Goal: Transaction & Acquisition: Purchase product/service

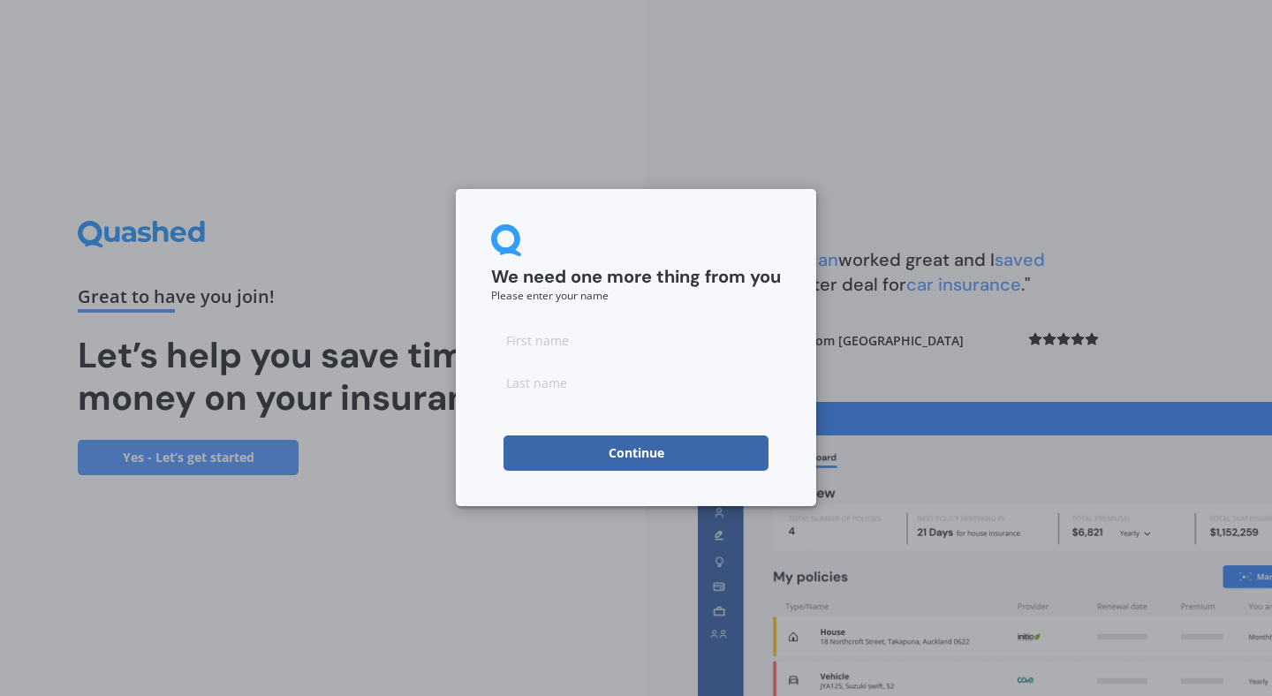
click at [589, 348] on input at bounding box center [636, 339] width 290 height 35
type input "luke"
type input "[PERSON_NAME]"
click at [599, 432] on form "We need one more thing from you Please enter your name [PERSON_NAME] Continue" at bounding box center [636, 347] width 290 height 246
click at [595, 445] on button "Continue" at bounding box center [635, 452] width 265 height 35
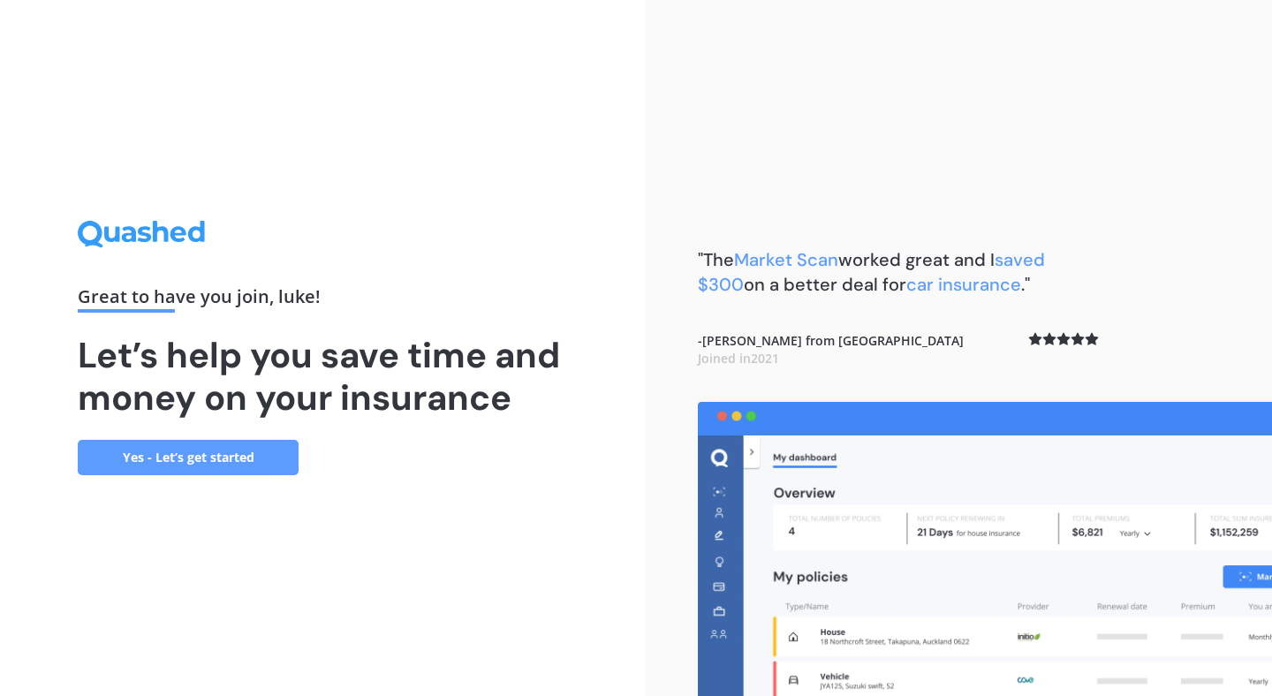
click at [225, 456] on link "Yes - Let’s get started" at bounding box center [188, 457] width 221 height 35
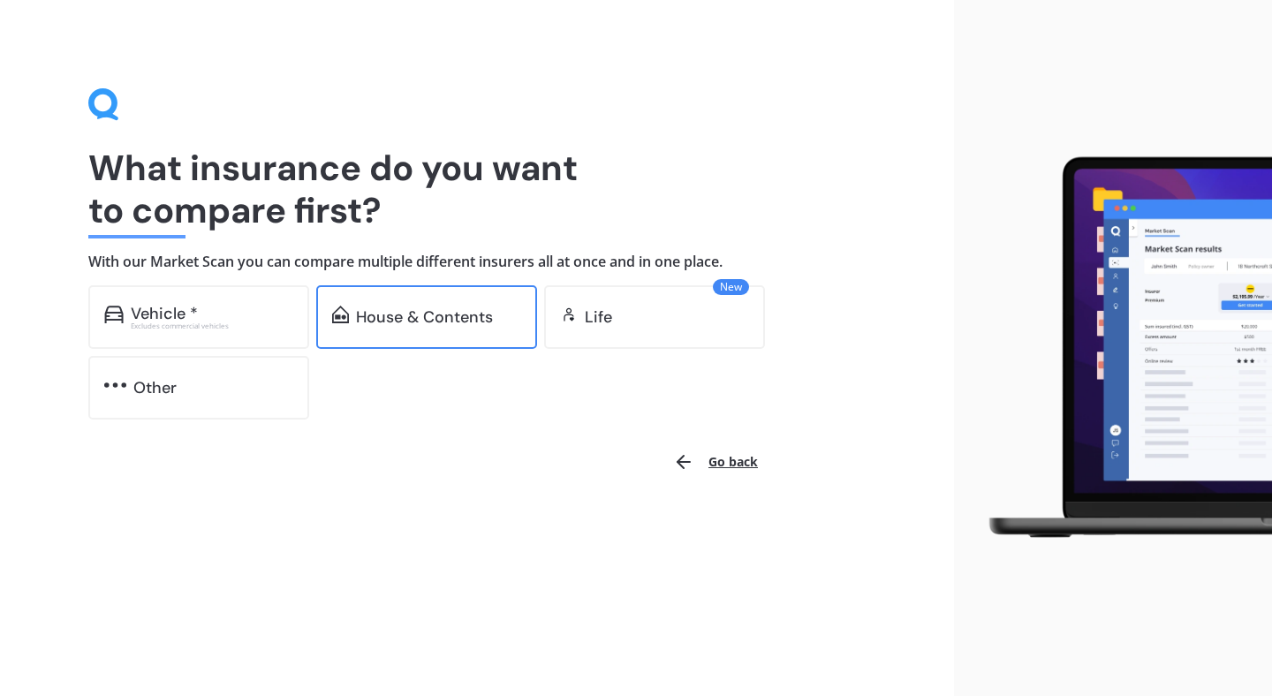
click at [435, 338] on div "House & Contents" at bounding box center [426, 317] width 221 height 64
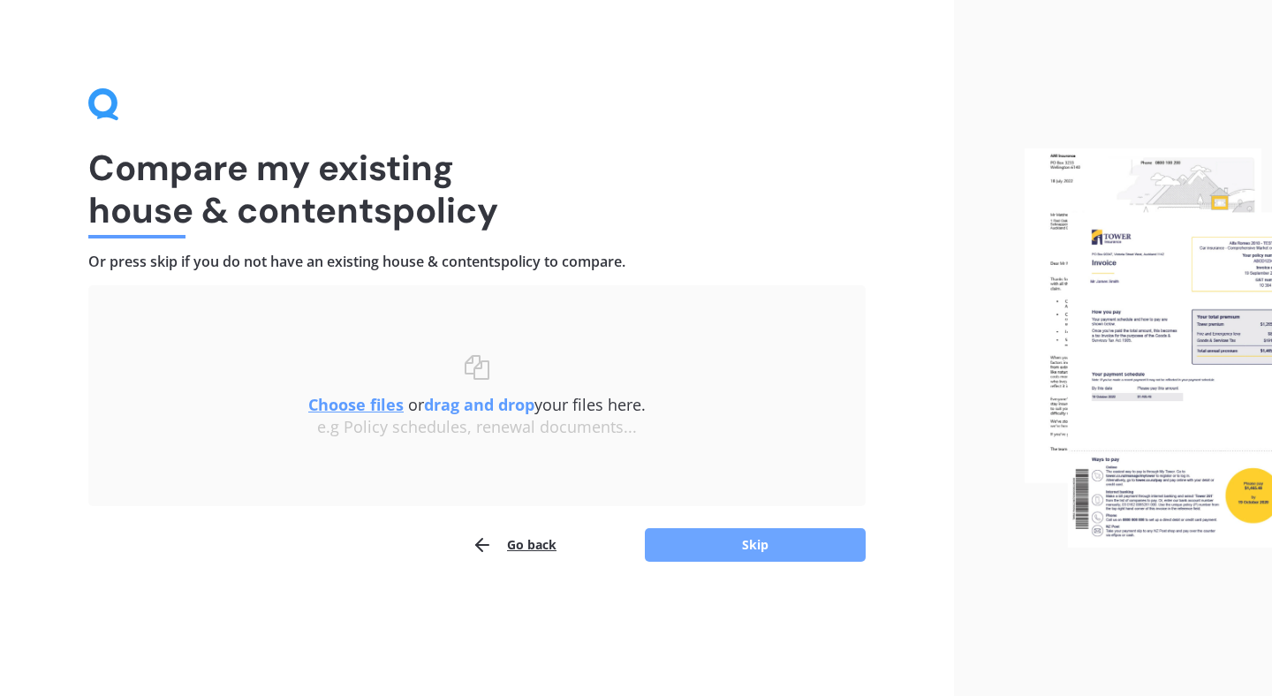
click at [689, 544] on button "Skip" at bounding box center [755, 545] width 221 height 34
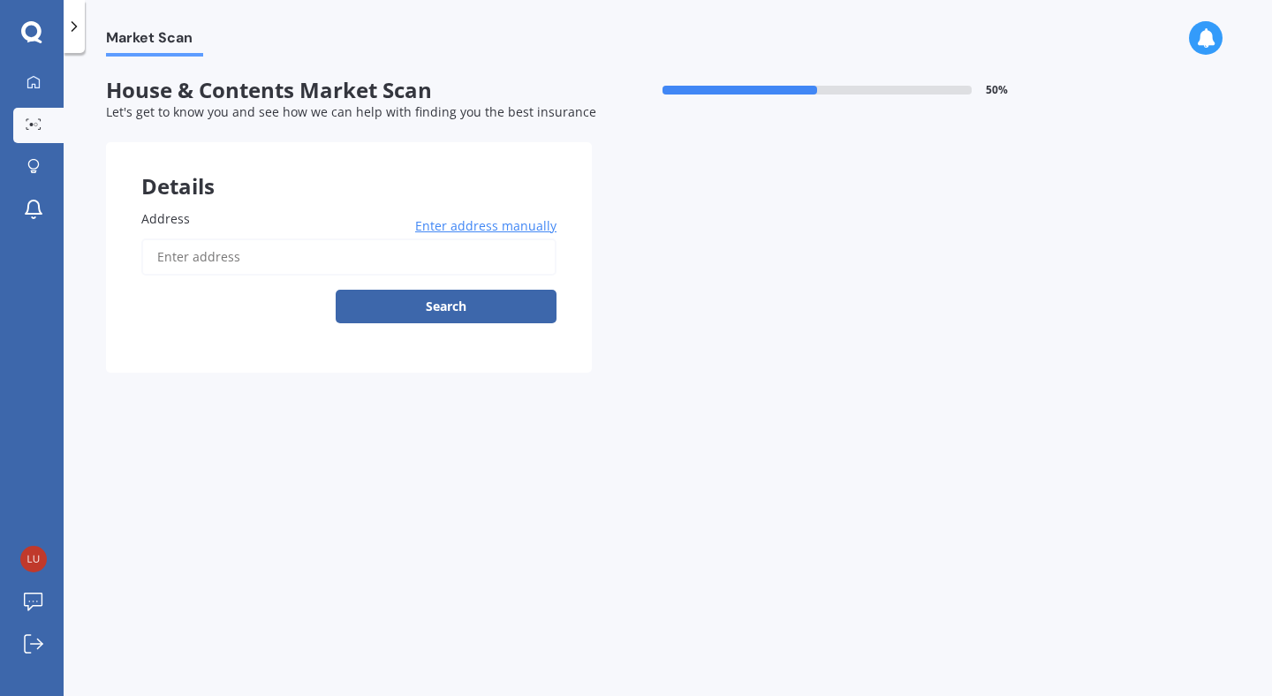
click at [249, 263] on input "Address" at bounding box center [348, 256] width 415 height 37
type input "[STREET_ADDRESS]"
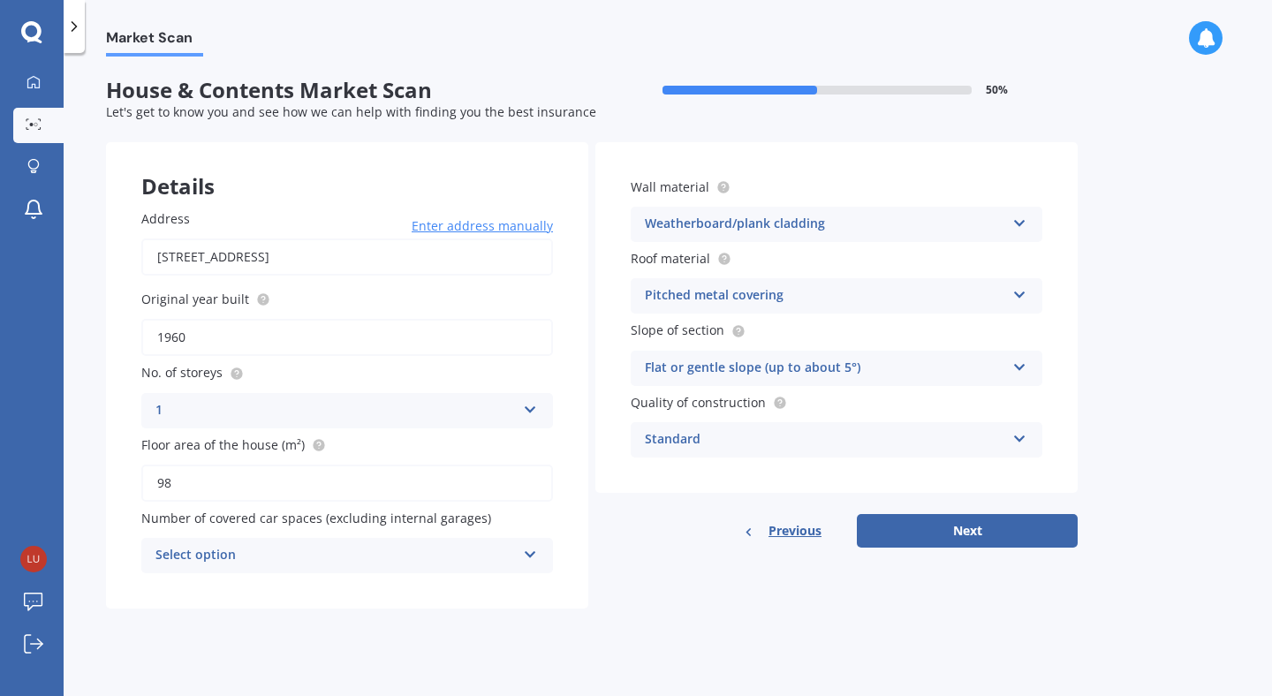
click at [383, 559] on div "Select option" at bounding box center [335, 555] width 360 height 21
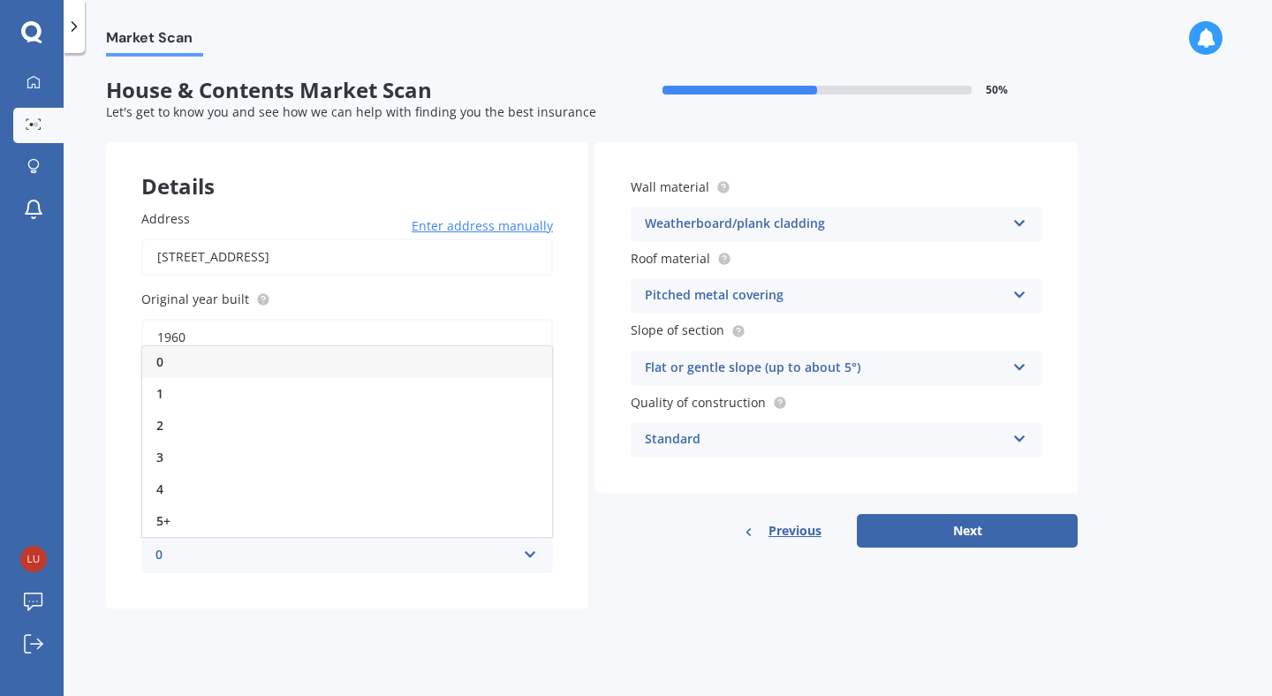
click at [383, 559] on div "0" at bounding box center [335, 555] width 360 height 21
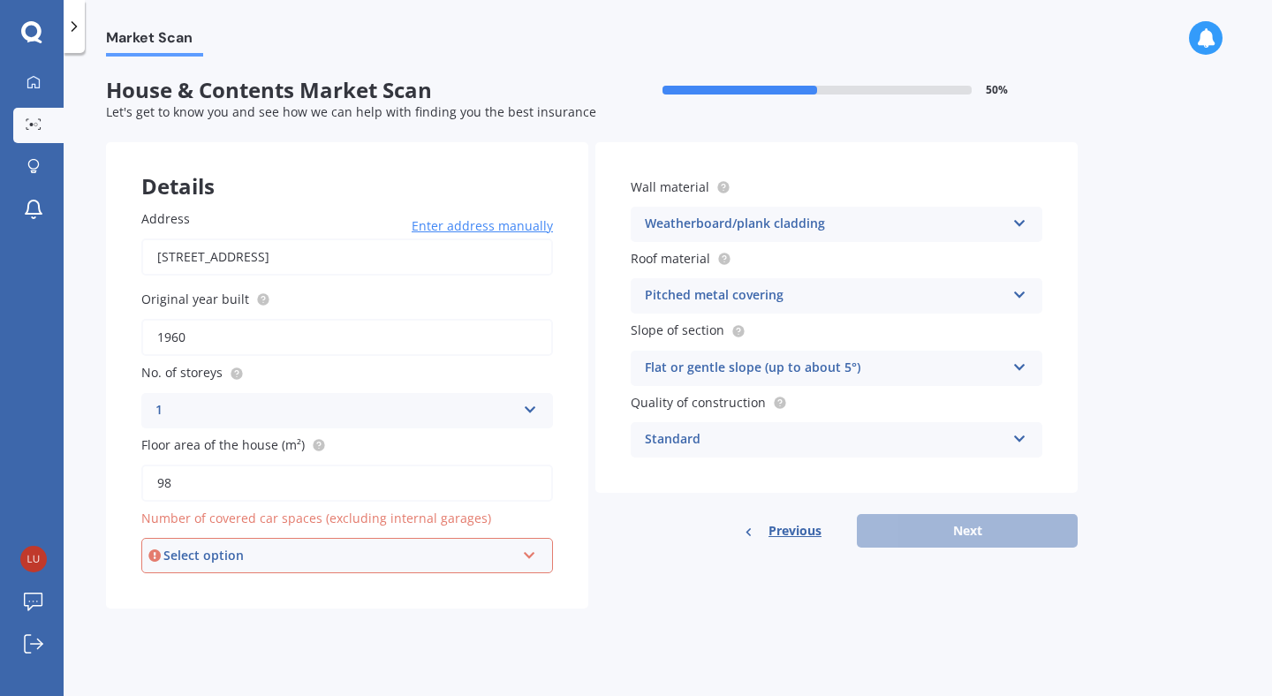
click at [383, 559] on div "Select option" at bounding box center [338, 555] width 351 height 19
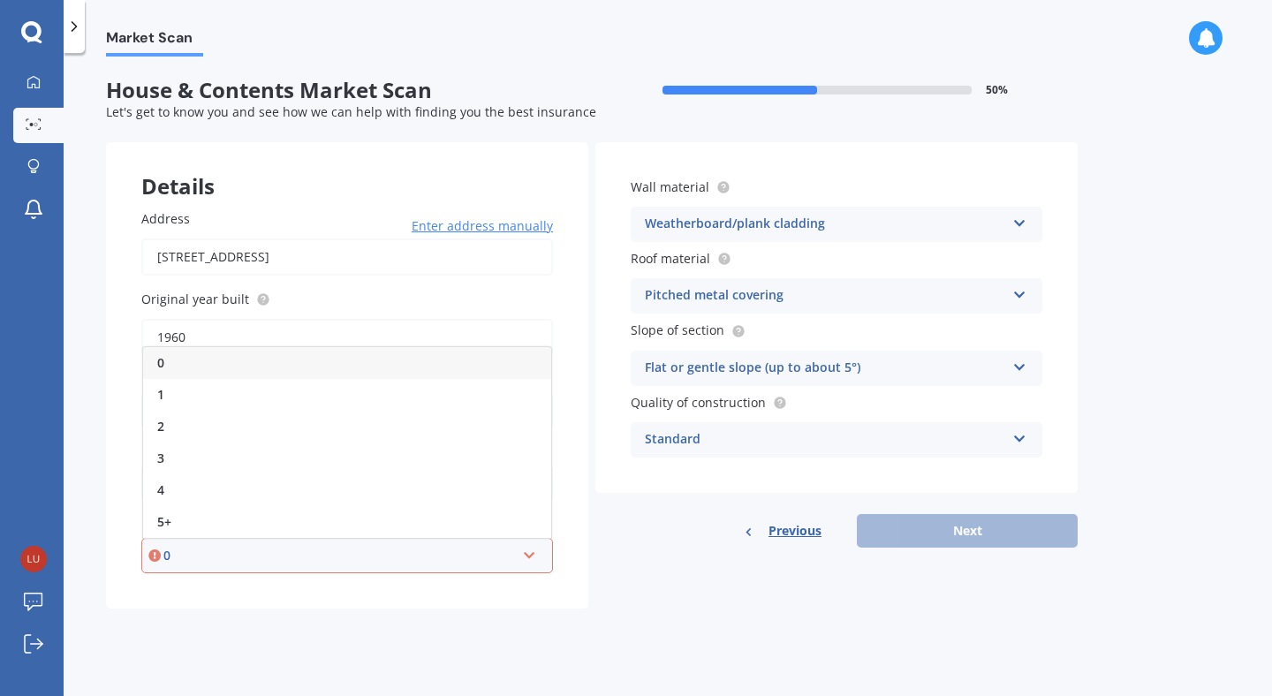
click at [281, 369] on div "0" at bounding box center [347, 363] width 408 height 32
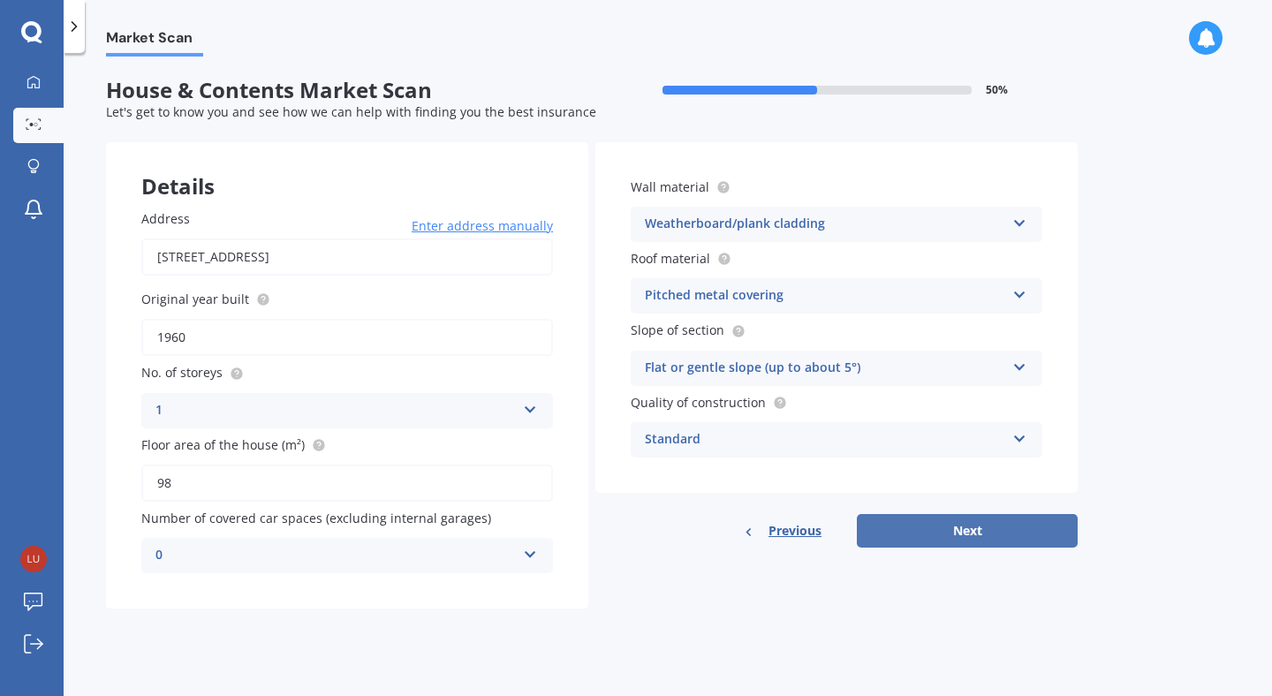
click at [945, 535] on button "Next" at bounding box center [967, 531] width 221 height 34
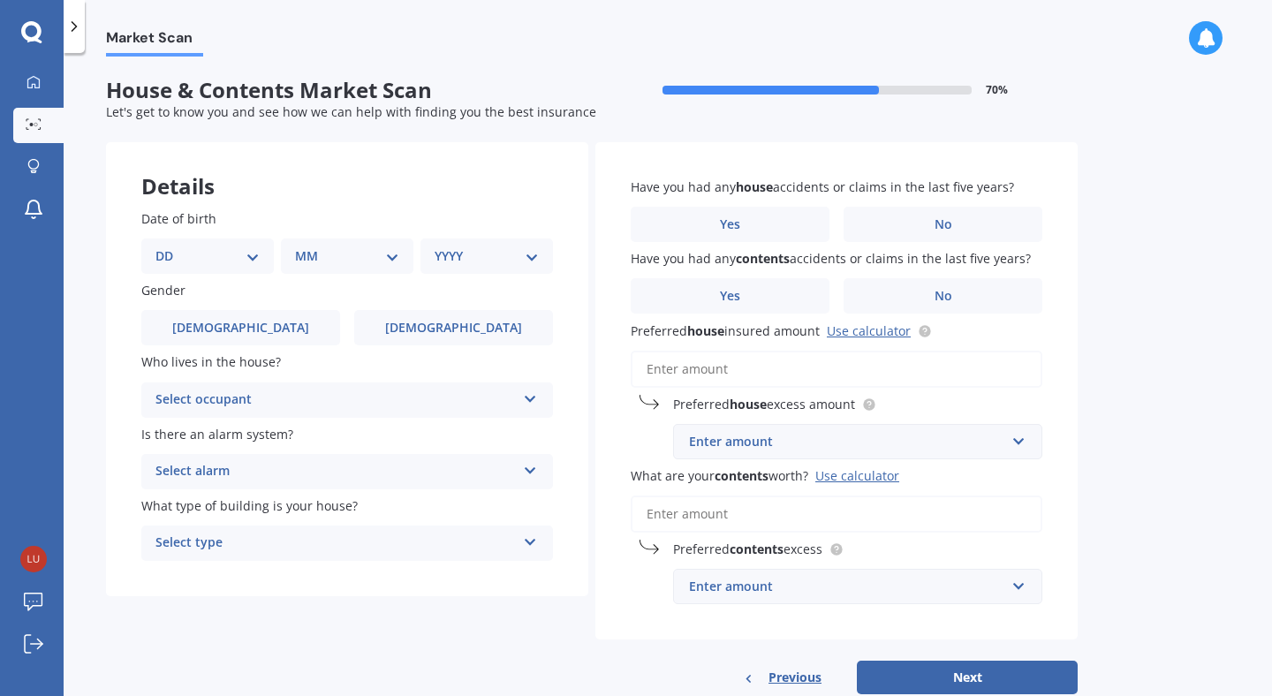
click at [238, 257] on select "DD 01 02 03 04 05 06 07 08 09 10 11 12 13 14 15 16 17 18 19 20 21 22 23 24 25 2…" at bounding box center [207, 255] width 104 height 19
select select "17"
click at [170, 246] on select "DD 01 02 03 04 05 06 07 08 09 10 11 12 13 14 15 16 17 18 19 20 21 22 23 24 25 2…" at bounding box center [207, 255] width 104 height 19
click at [358, 245] on div "MM 01 02 03 04 05 06 07 08 09 10 11 12" at bounding box center [350, 255] width 125 height 35
click at [380, 257] on select "MM 01 02 03 04 05 06 07 08 09 10 11 12" at bounding box center [350, 255] width 97 height 19
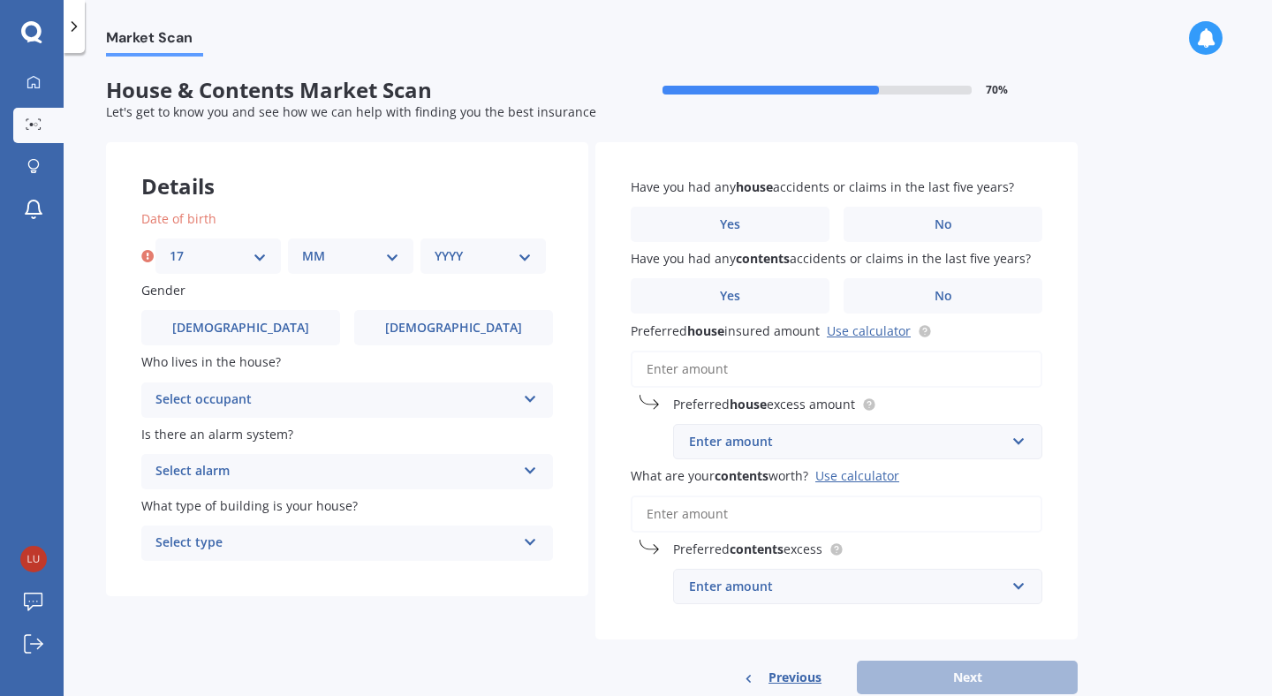
select select "12"
click at [302, 246] on select "MM 01 02 03 04 05 06 07 08 09 10 11 12" at bounding box center [350, 255] width 97 height 19
click at [504, 260] on select "YYYY 2009 2008 2007 2006 2005 2004 2003 2002 2001 2000 1999 1998 1997 1996 1995…" at bounding box center [482, 255] width 97 height 19
select select "1996"
click at [434, 246] on select "YYYY 2009 2008 2007 2006 2005 2004 2003 2002 2001 2000 1999 1998 1997 1996 1995…" at bounding box center [482, 255] width 97 height 19
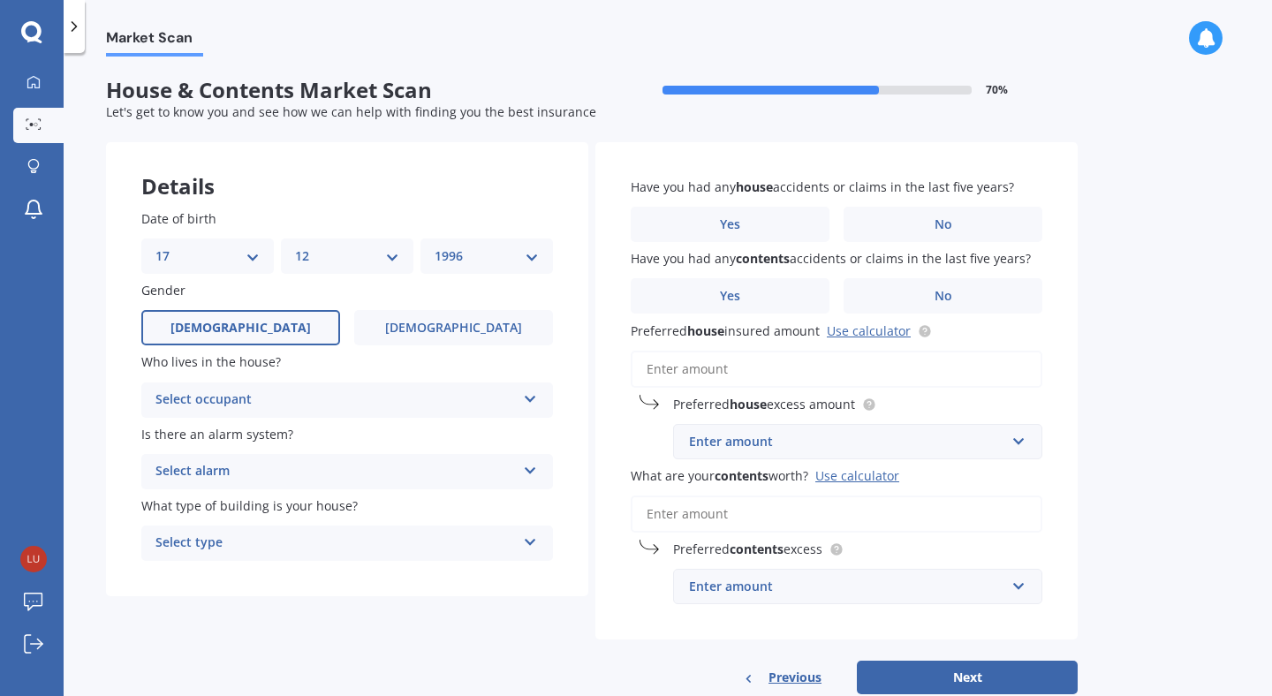
click at [290, 337] on label "[DEMOGRAPHIC_DATA]" at bounding box center [240, 327] width 199 height 35
click at [0, 0] on input "[DEMOGRAPHIC_DATA]" at bounding box center [0, 0] width 0 height 0
click at [315, 395] on div "Select occupant" at bounding box center [335, 399] width 360 height 21
click at [295, 443] on div "Owner" at bounding box center [347, 435] width 410 height 32
click at [270, 465] on div "Select alarm" at bounding box center [335, 471] width 360 height 21
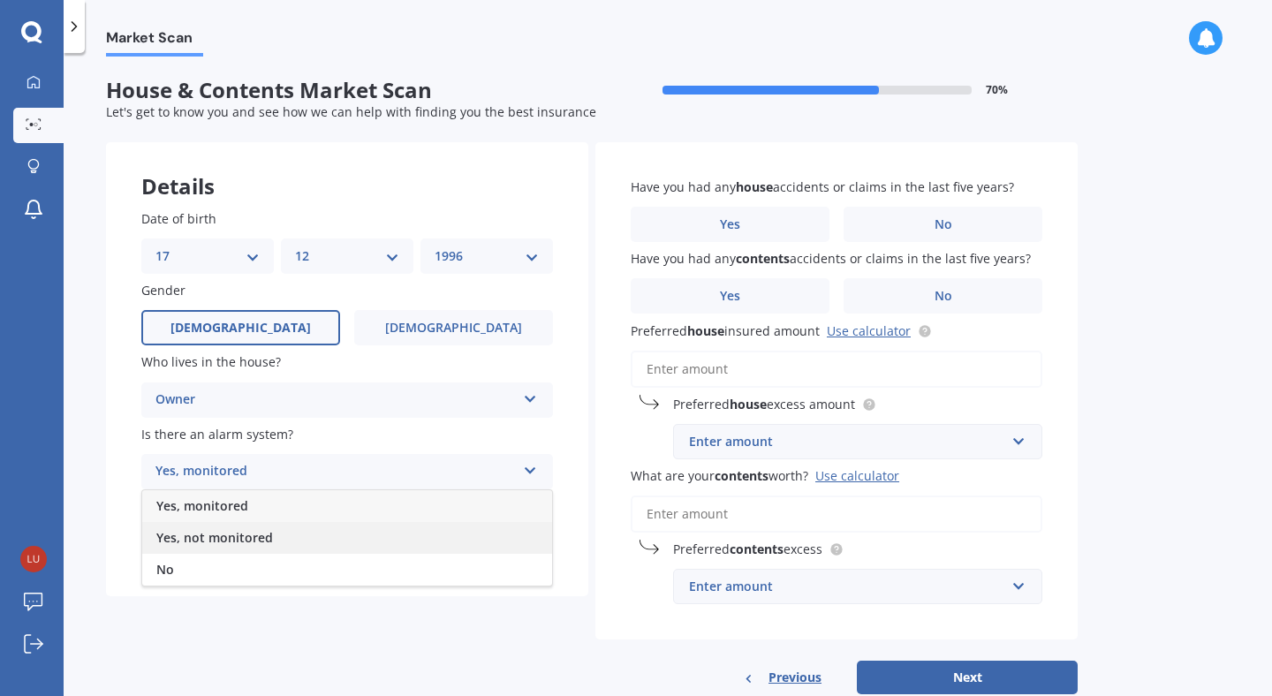
click at [246, 542] on span "Yes, not monitored" at bounding box center [214, 537] width 117 height 17
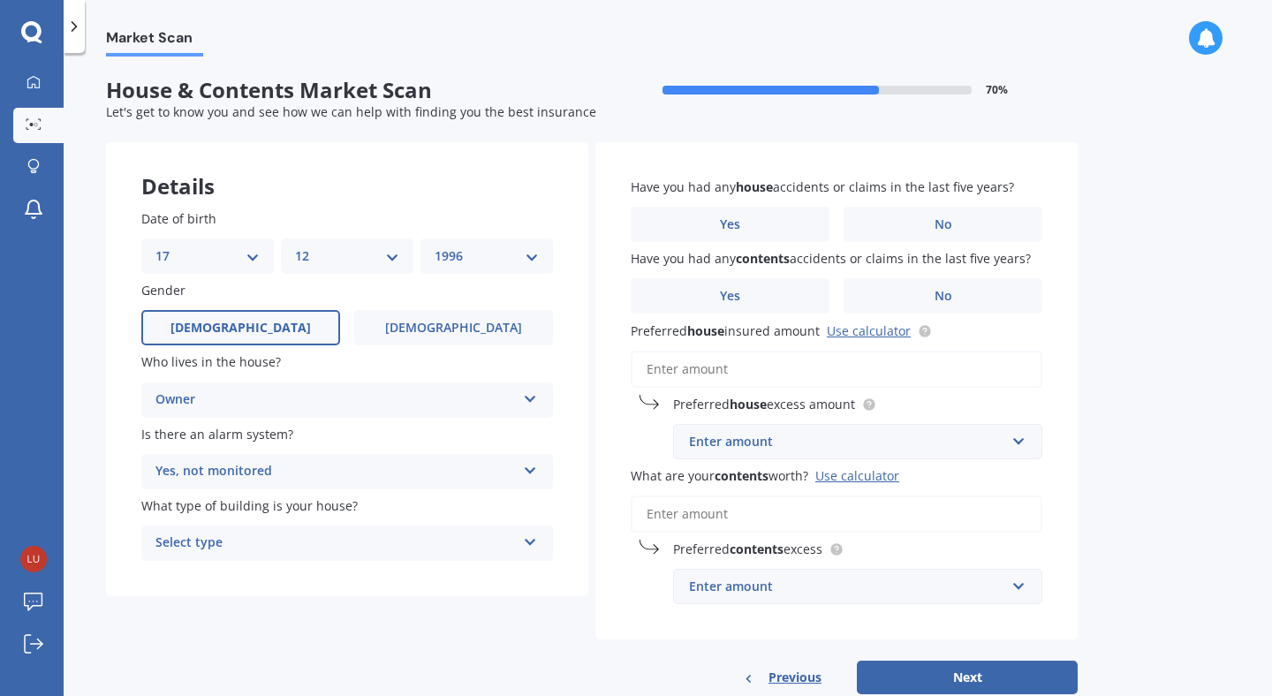
click at [265, 546] on div "Select type" at bounding box center [335, 543] width 360 height 21
click at [258, 581] on div "Freestanding" at bounding box center [347, 578] width 410 height 32
click at [932, 232] on label "No" at bounding box center [942, 224] width 199 height 35
click at [0, 0] on input "No" at bounding box center [0, 0] width 0 height 0
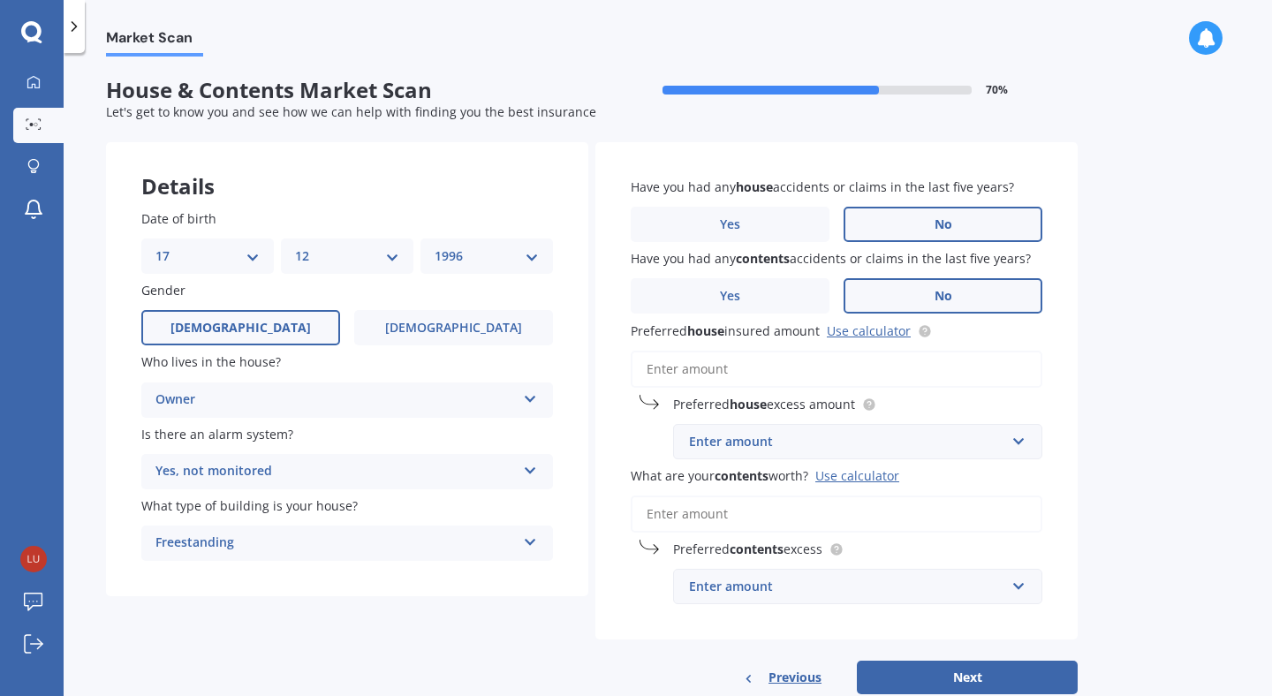
click at [923, 291] on label "No" at bounding box center [942, 295] width 199 height 35
click at [0, 0] on input "No" at bounding box center [0, 0] width 0 height 0
click at [875, 328] on link "Use calculator" at bounding box center [869, 330] width 84 height 17
click at [789, 444] on div "Enter amount" at bounding box center [847, 441] width 316 height 19
type input "477000"
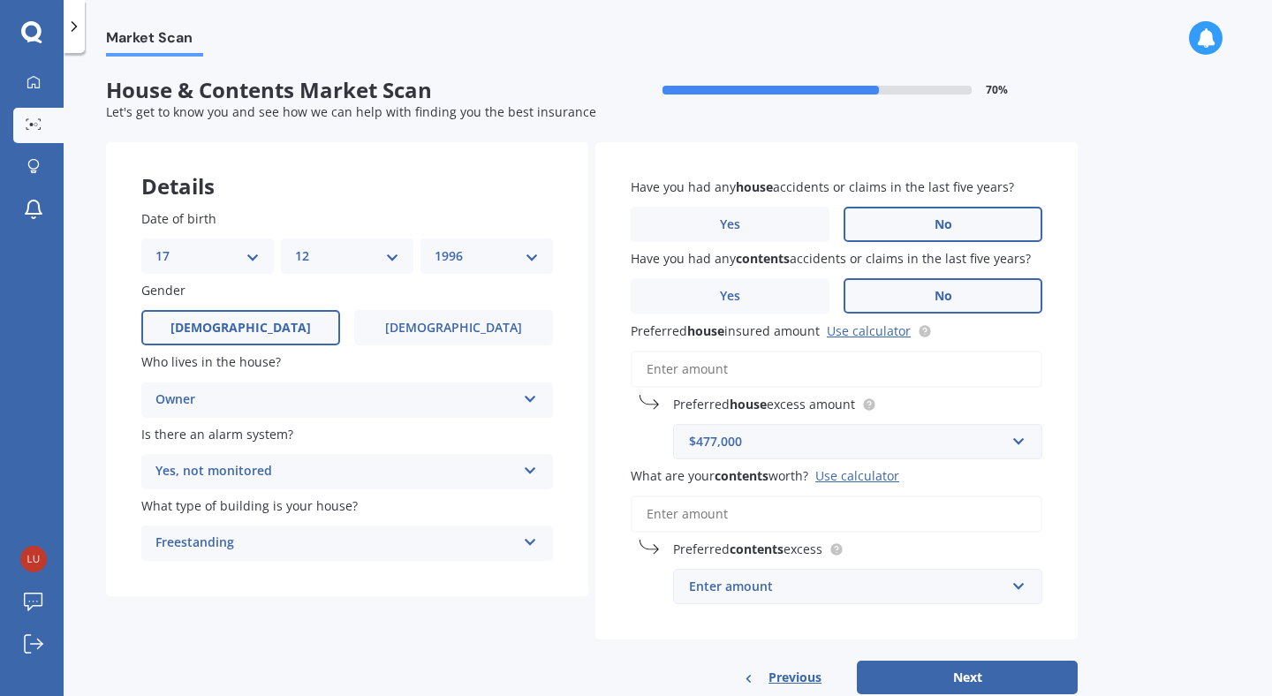
click at [618, 446] on div "Have you had any house accidents or claims in the last five years? Yes No Have …" at bounding box center [836, 391] width 482 height 498
click at [824, 503] on input "What are your contents worth? Use calculator" at bounding box center [837, 513] width 412 height 37
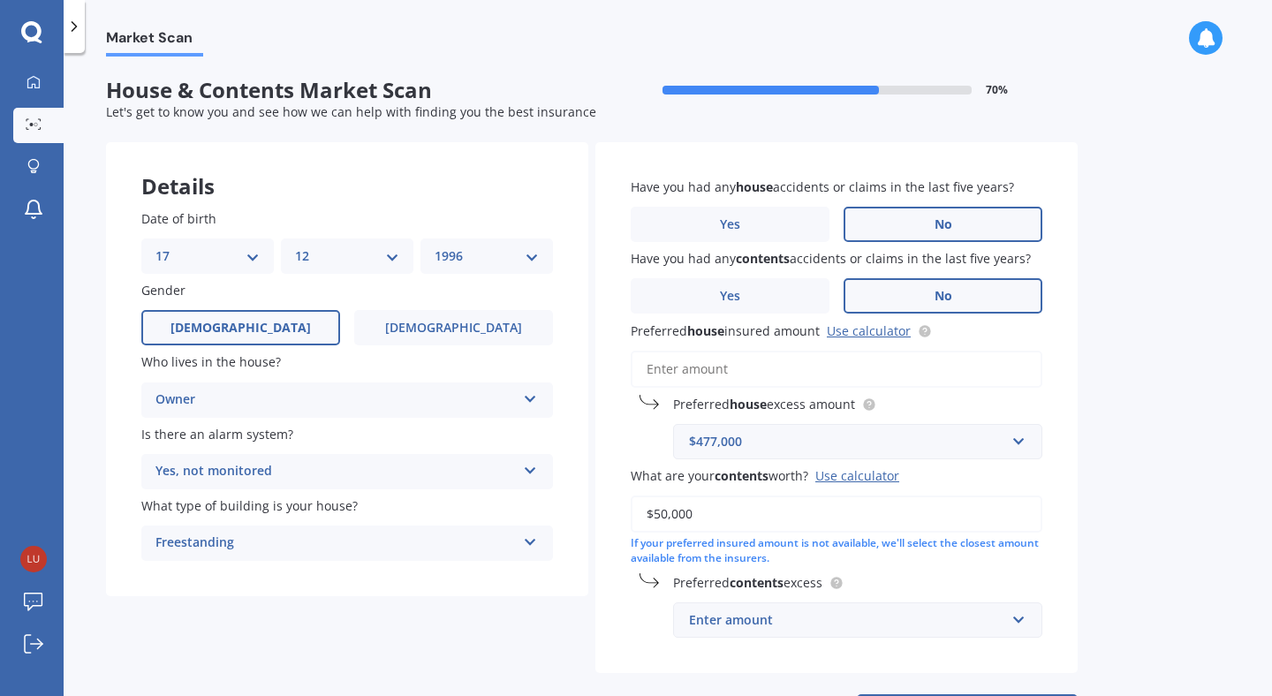
type input "$50,000"
click at [829, 616] on div "Enter amount" at bounding box center [847, 619] width 316 height 19
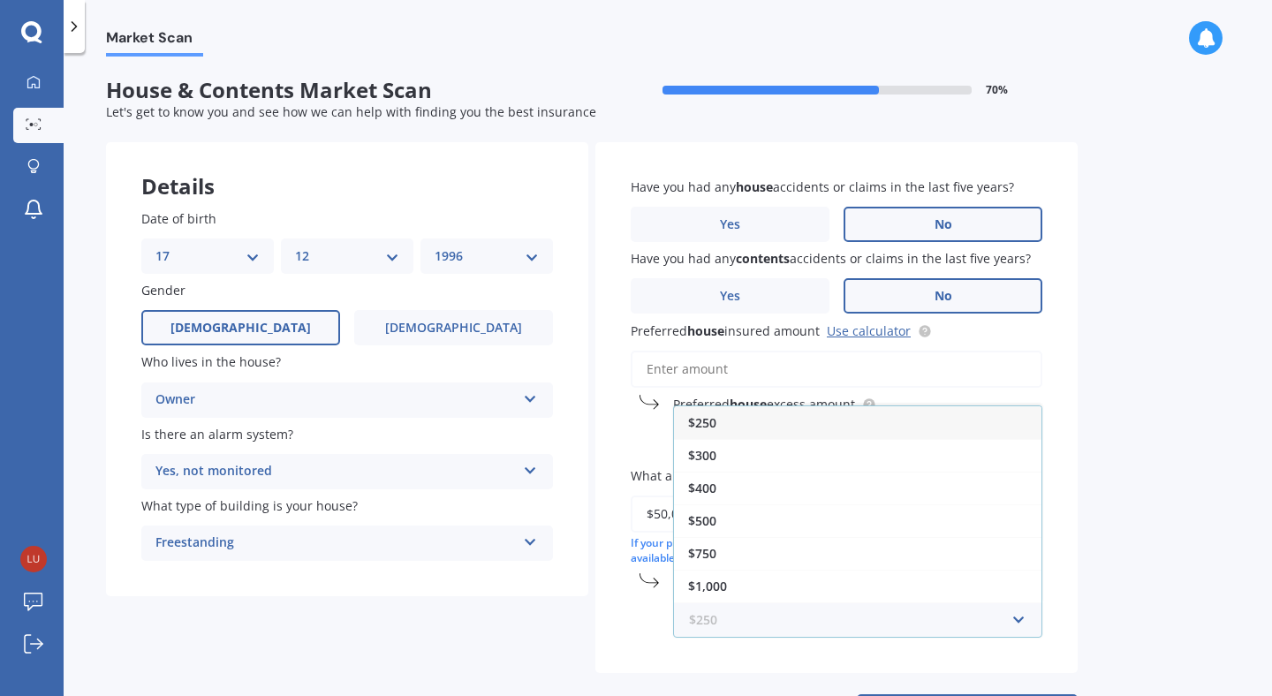
scroll to position [35, 0]
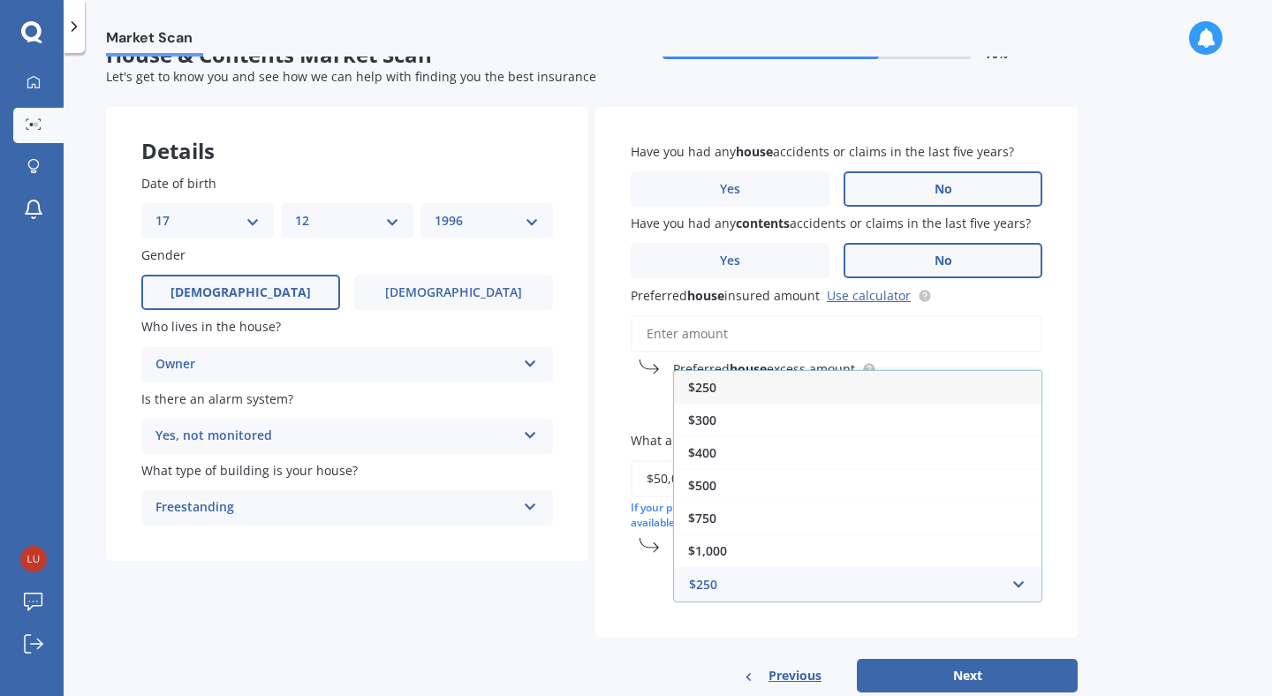
click at [661, 601] on div "Preferred contents excess $250 $250 $300 $400 $500 $750 $1,000 $2,000" at bounding box center [837, 570] width 412 height 64
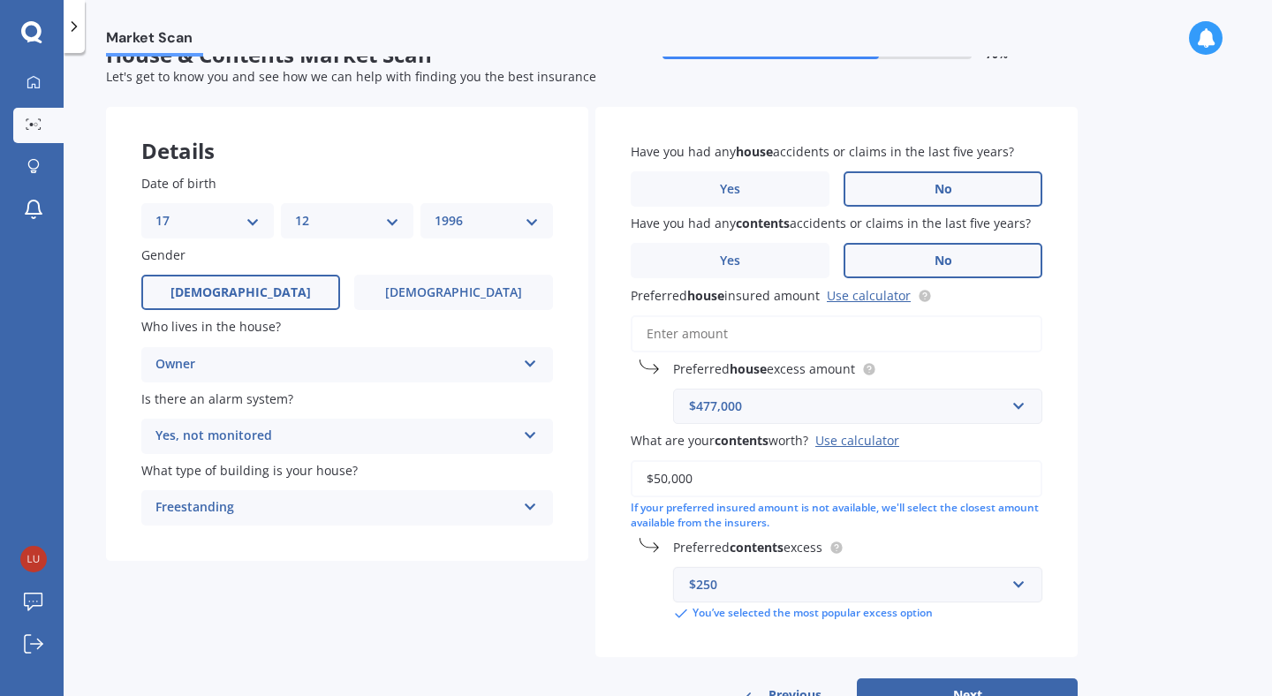
scroll to position [100, 0]
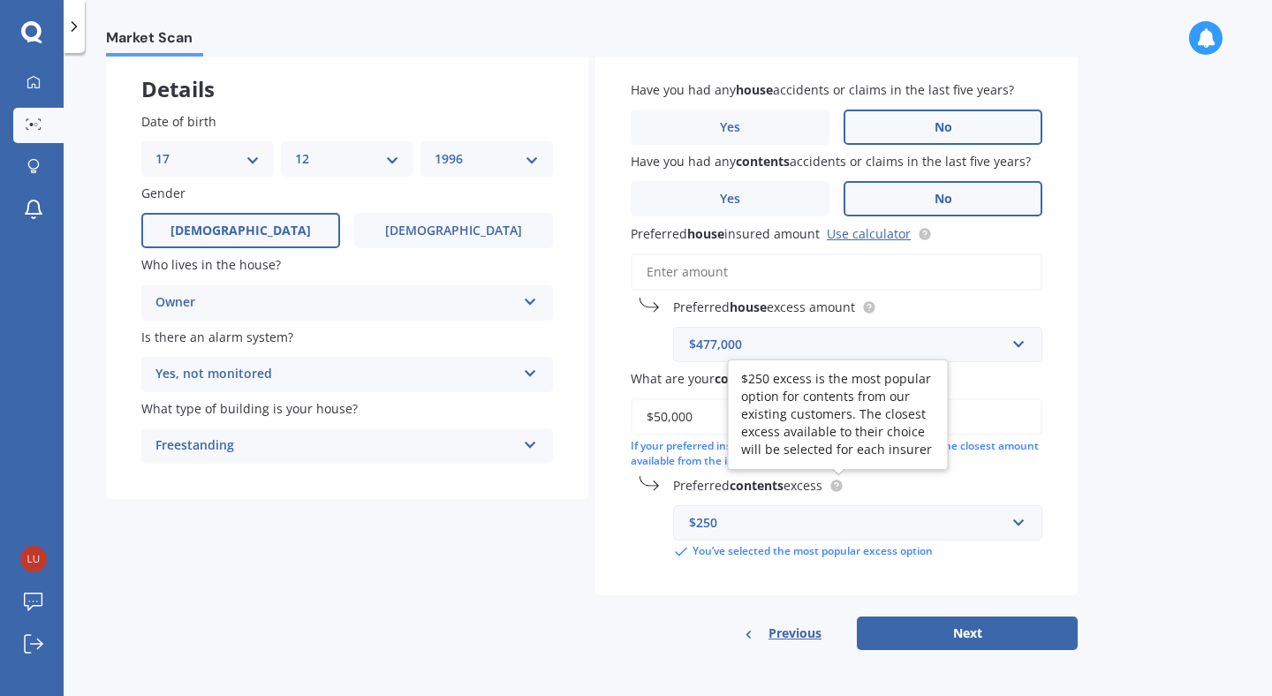
click at [842, 485] on circle at bounding box center [835, 485] width 11 height 11
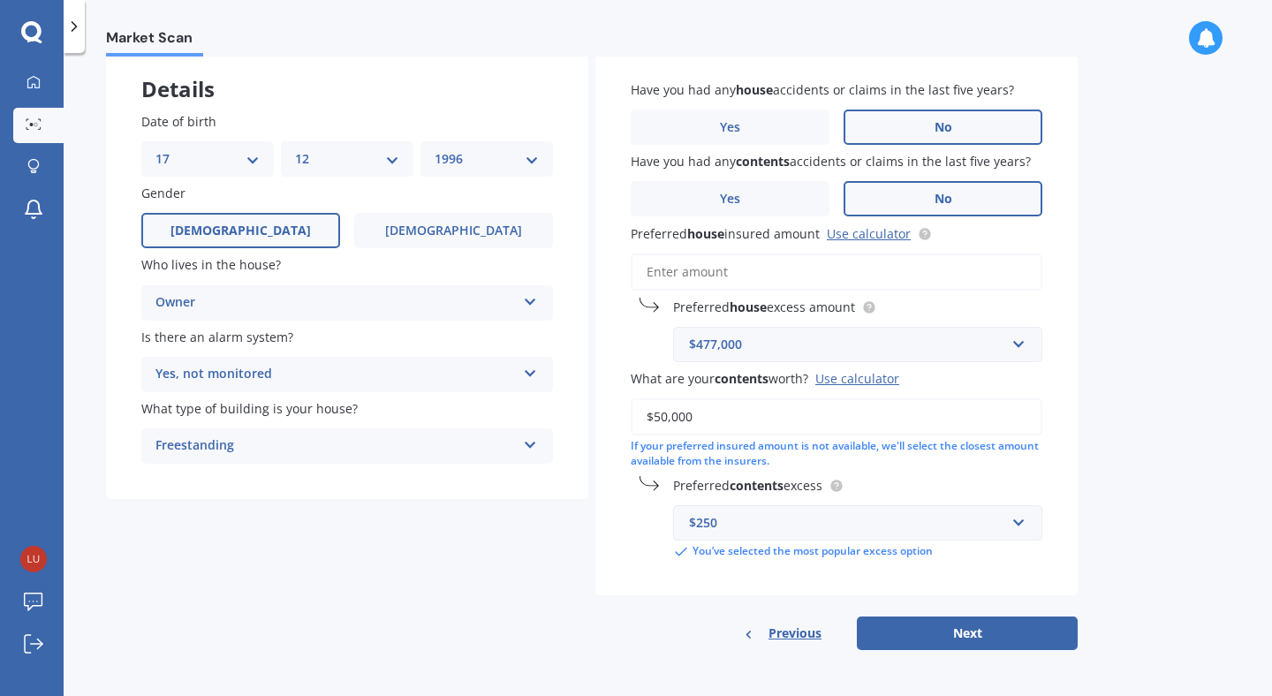
click at [822, 513] on div "$250" at bounding box center [847, 522] width 316 height 19
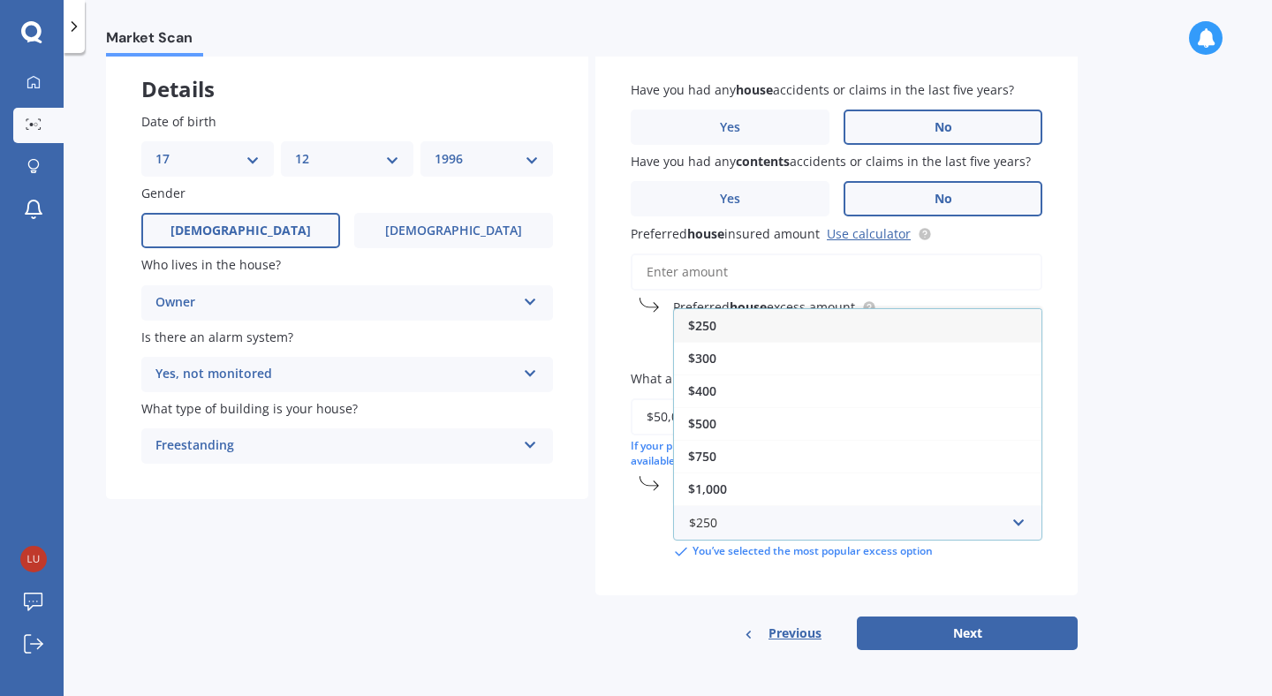
click at [738, 336] on div "$250" at bounding box center [857, 325] width 367 height 33
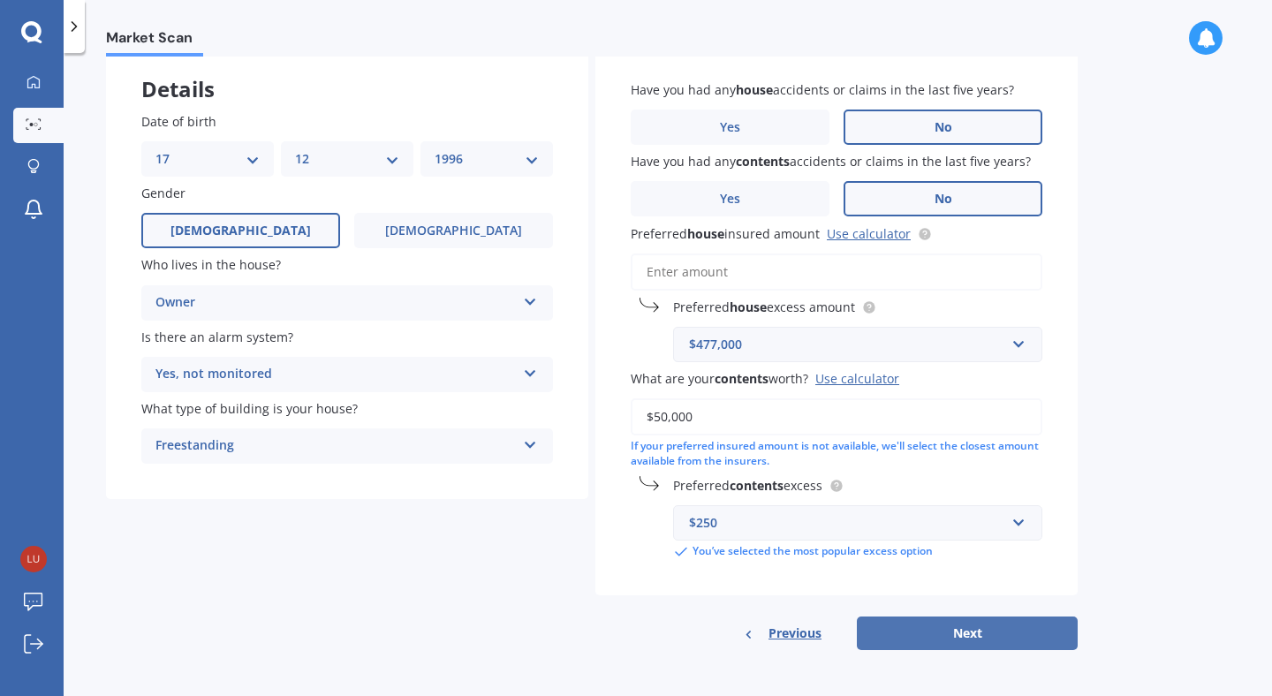
click at [955, 628] on button "Next" at bounding box center [967, 633] width 221 height 34
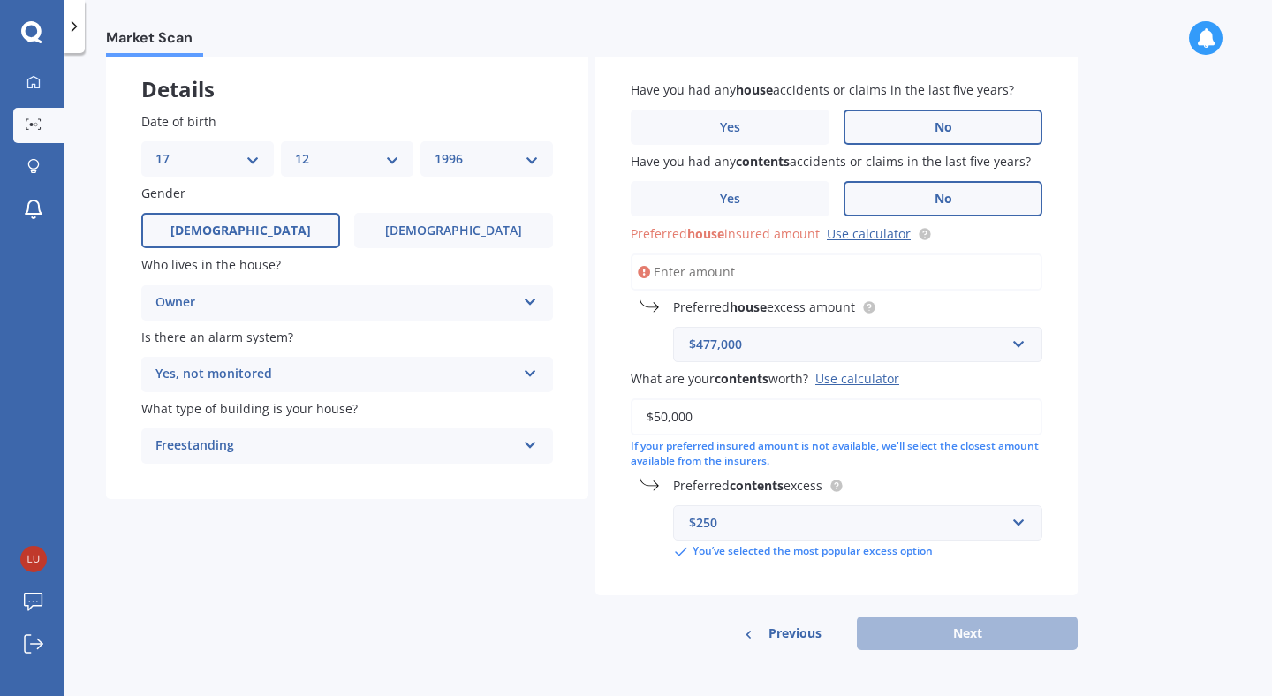
click at [729, 273] on input "Preferred house insured amount Use calculator" at bounding box center [837, 271] width 412 height 37
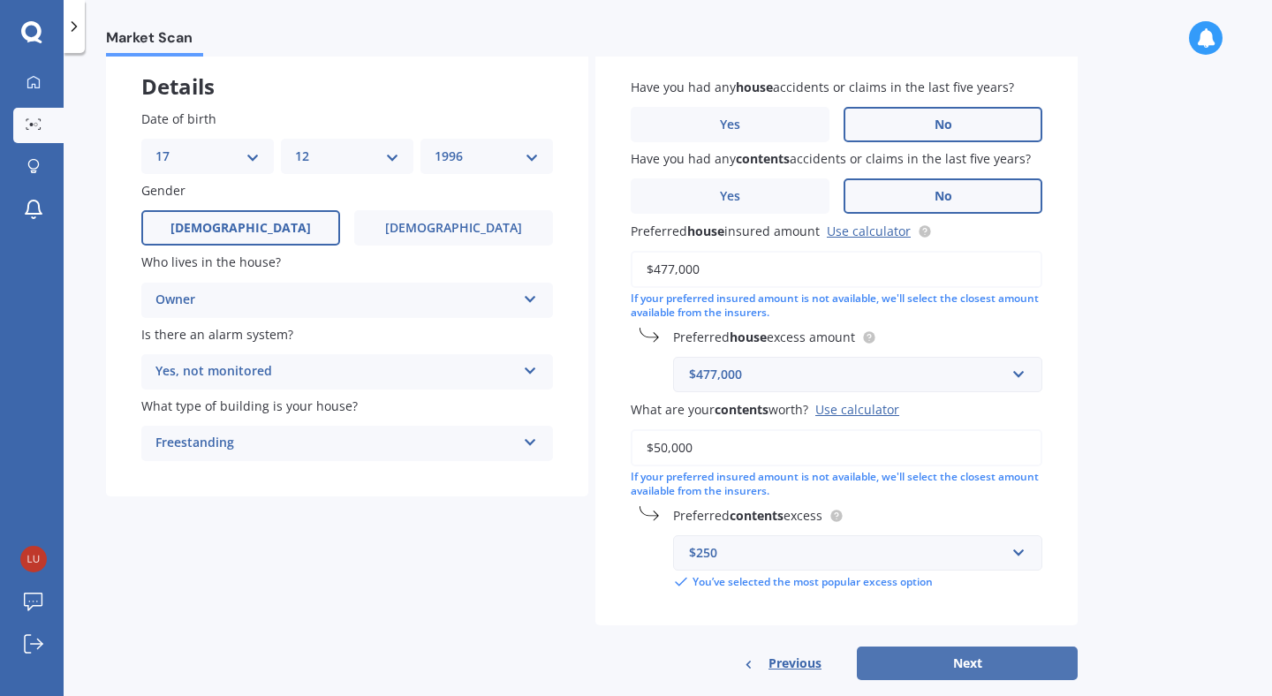
type input "$477,000"
click at [934, 666] on button "Next" at bounding box center [967, 663] width 221 height 34
select select "17"
select select "12"
select select "1996"
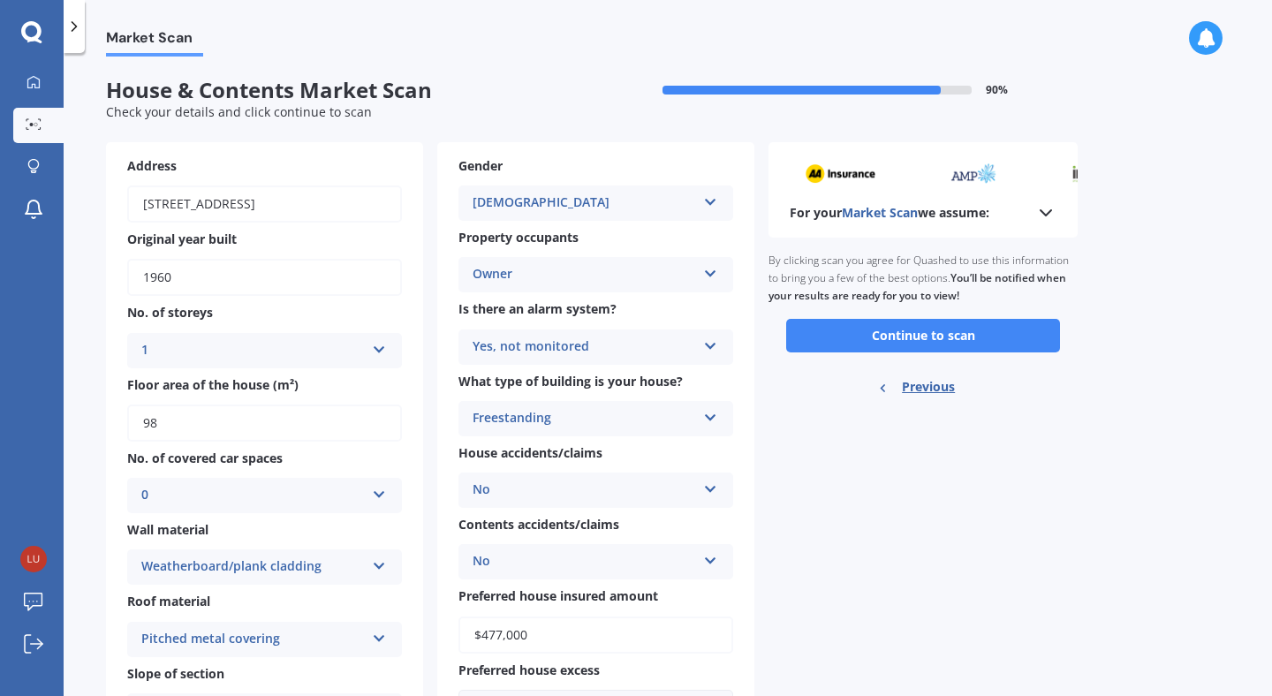
scroll to position [0, 0]
click at [860, 330] on button "Continue to scan" at bounding box center [923, 336] width 274 height 34
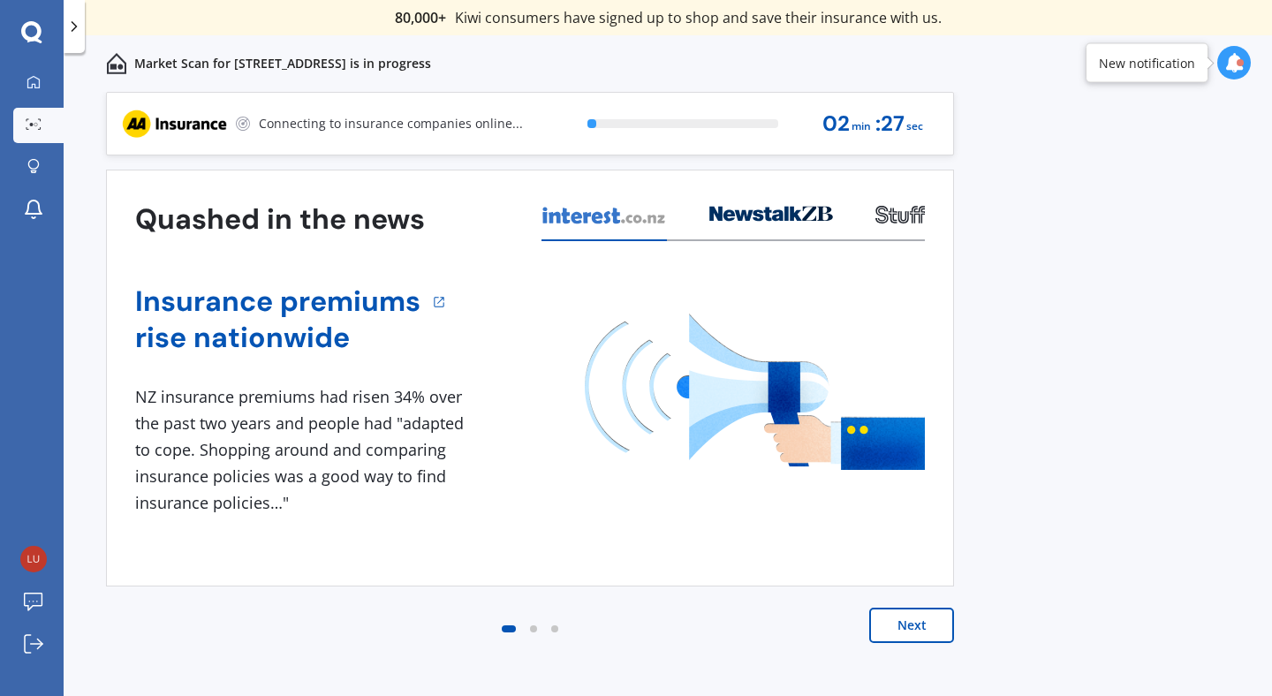
click at [910, 627] on button "Next" at bounding box center [911, 625] width 85 height 35
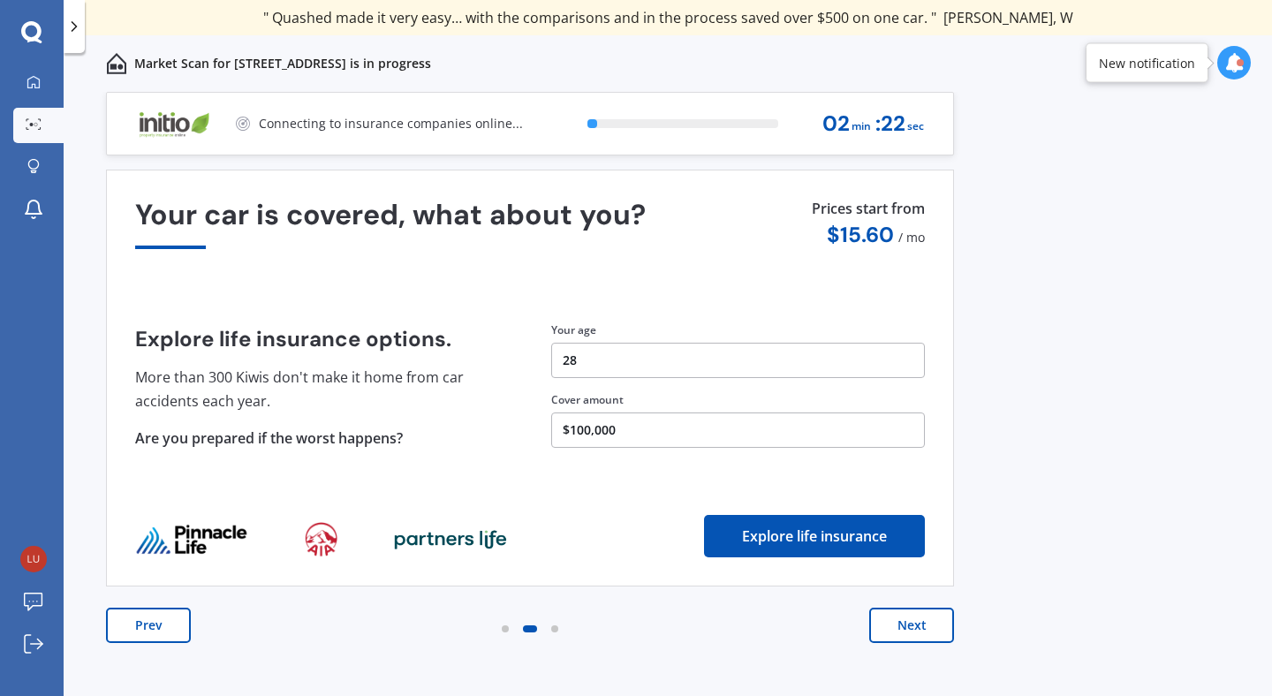
click at [910, 627] on button "Next" at bounding box center [911, 625] width 85 height 35
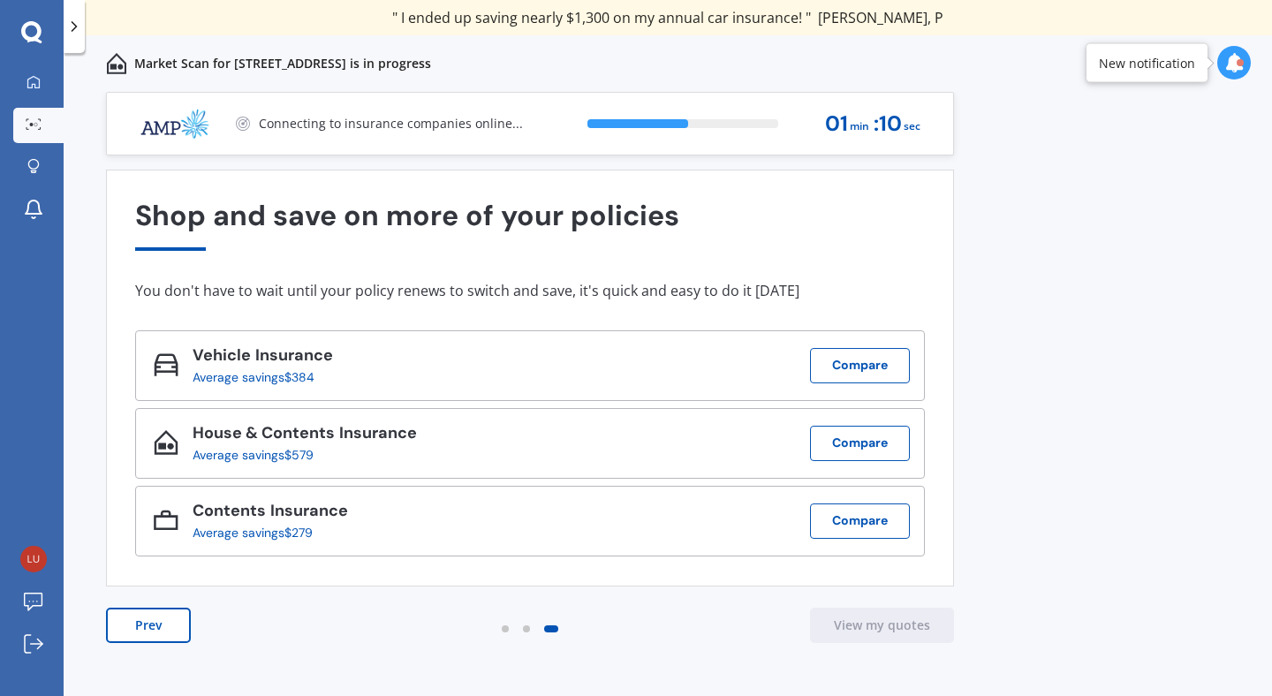
click at [78, 31] on icon at bounding box center [74, 27] width 18 height 18
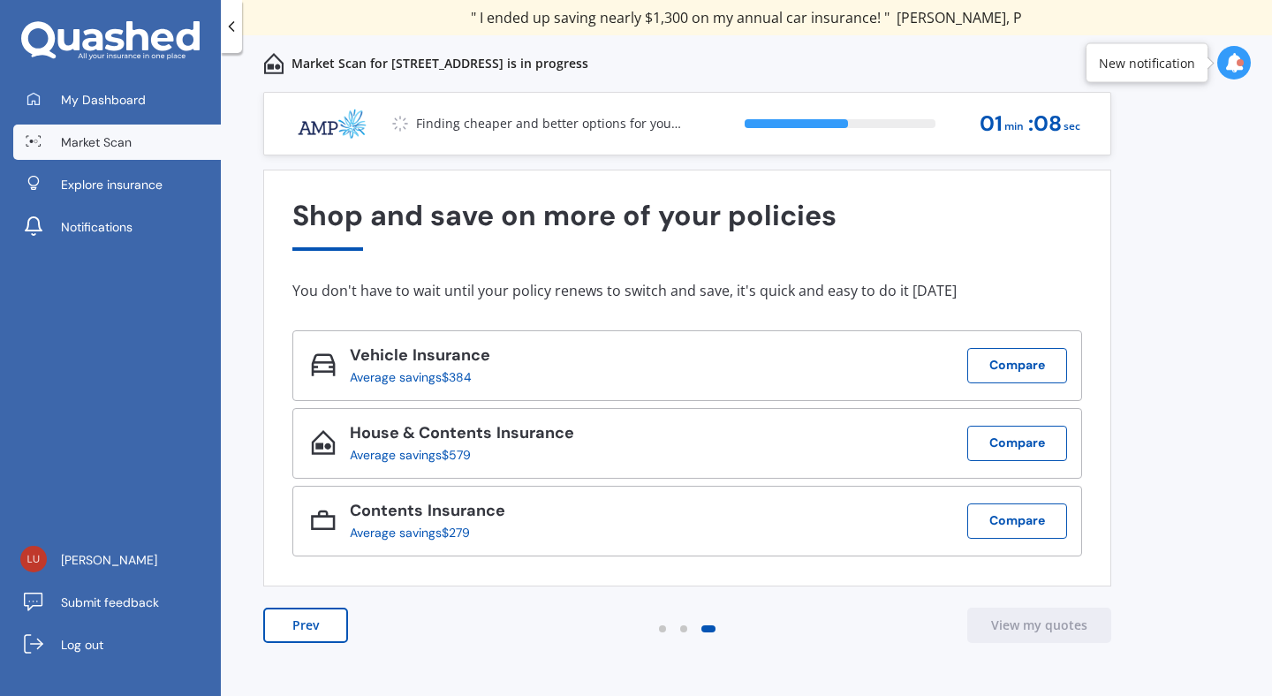
click at [248, 72] on div "Market Scan for [STREET_ADDRESS] is in progress" at bounding box center [415, 63] width 346 height 57
click at [230, 43] on div at bounding box center [231, 26] width 21 height 53
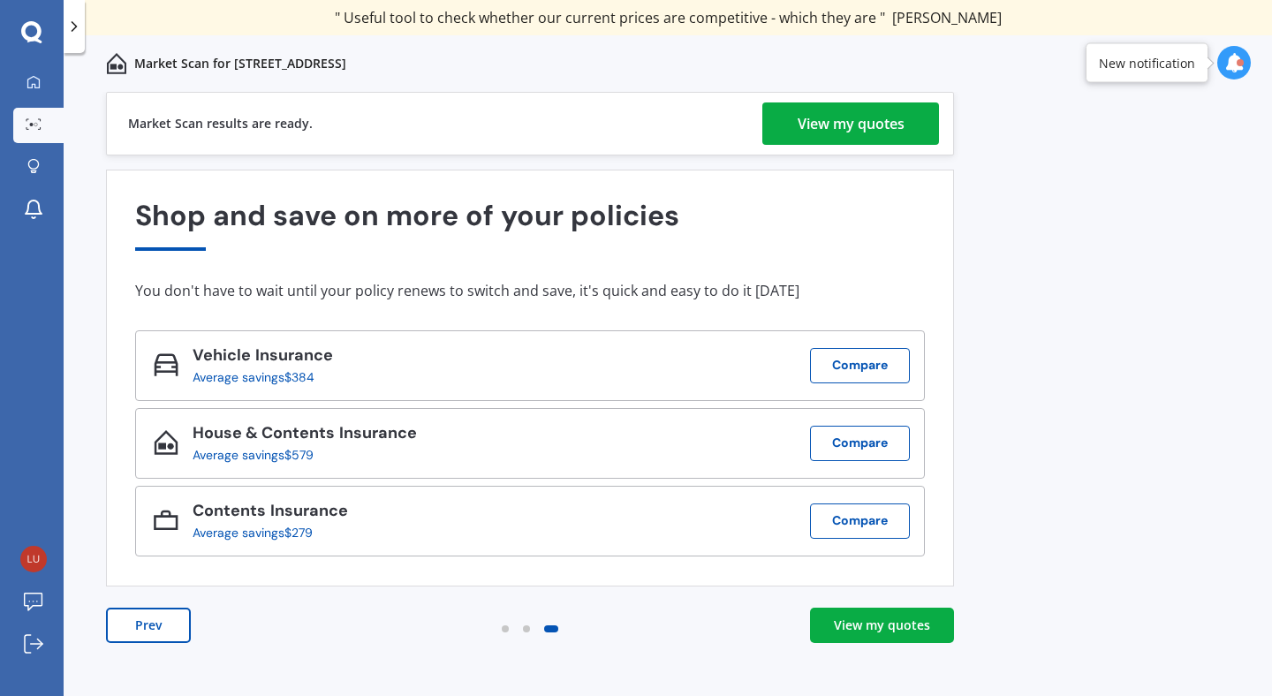
click at [918, 115] on link "View my quotes" at bounding box center [850, 123] width 177 height 42
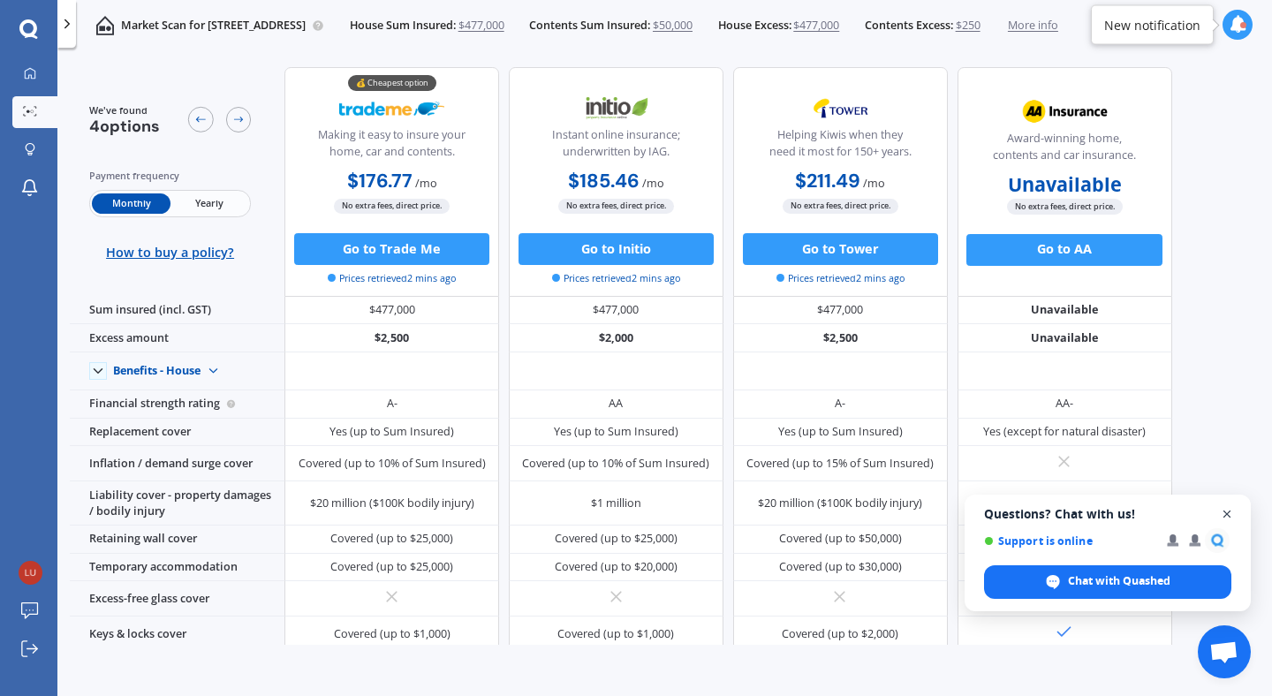
click at [1228, 512] on span "Close chat" at bounding box center [1227, 514] width 22 height 22
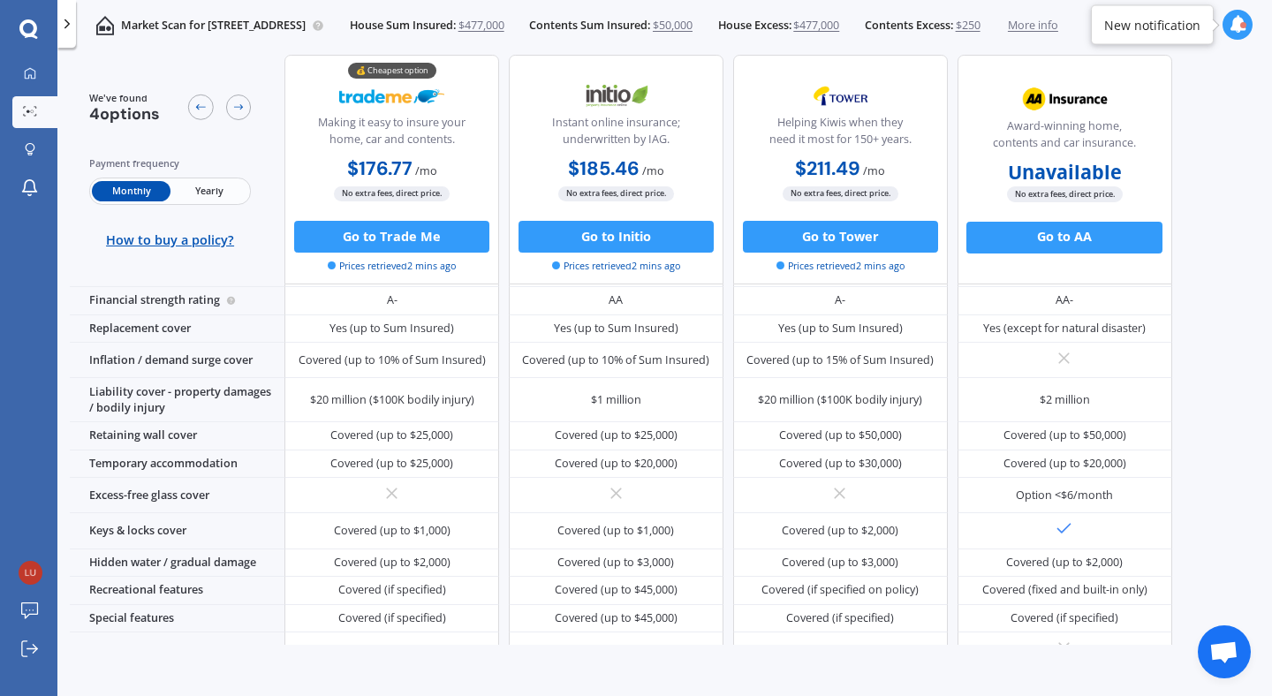
scroll to position [134, 0]
